Goal: Find specific page/section

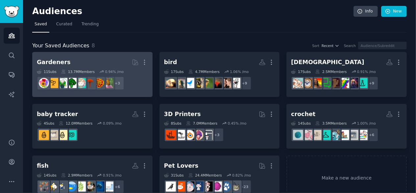
click at [93, 59] on h2 "Gardeners Curated by GummySearch More" at bounding box center [92, 63] width 111 height 12
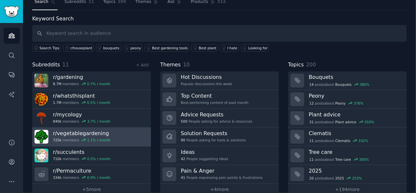
scroll to position [32, 0]
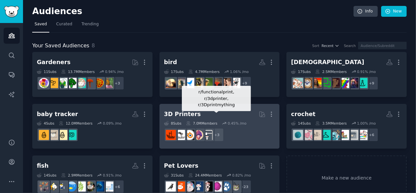
scroll to position [16, 0]
